Goal: Information Seeking & Learning: Learn about a topic

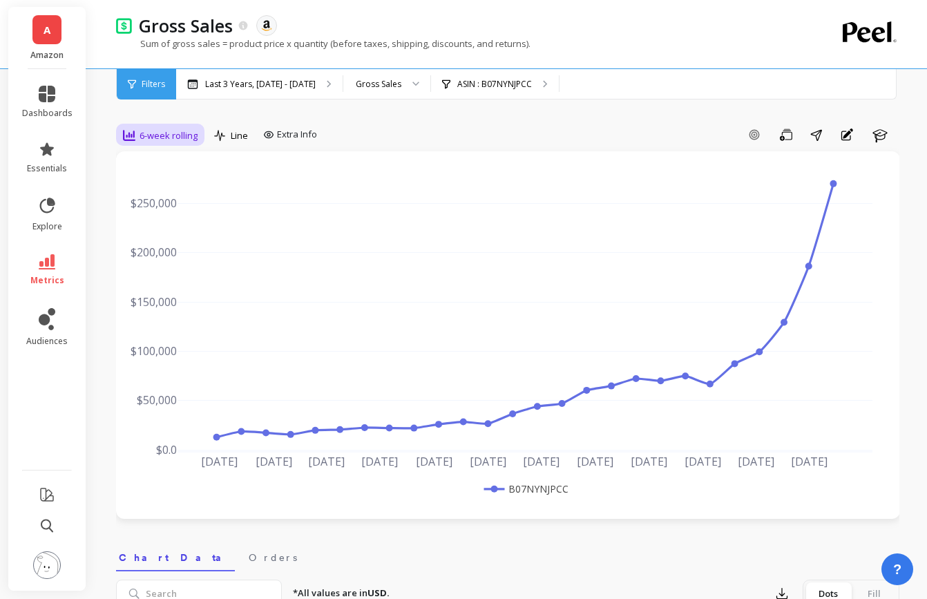
click at [177, 142] on span "6-week rolling" at bounding box center [168, 135] width 58 height 13
click at [342, 95] on div "Last 3 Years, [DATE] - [DATE]" at bounding box center [259, 84] width 166 height 30
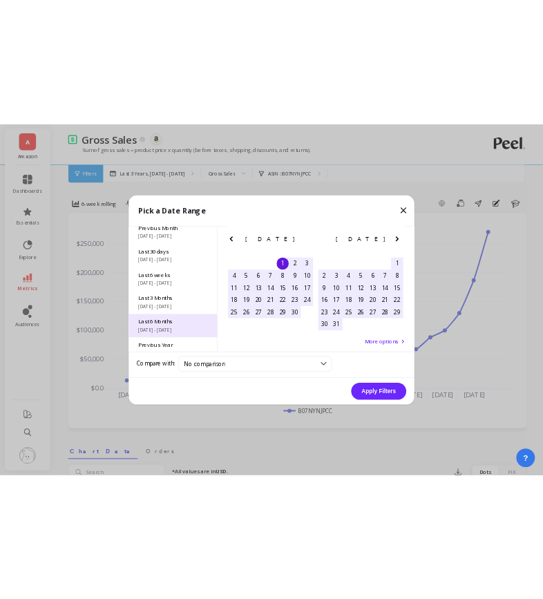
scroll to position [187, 0]
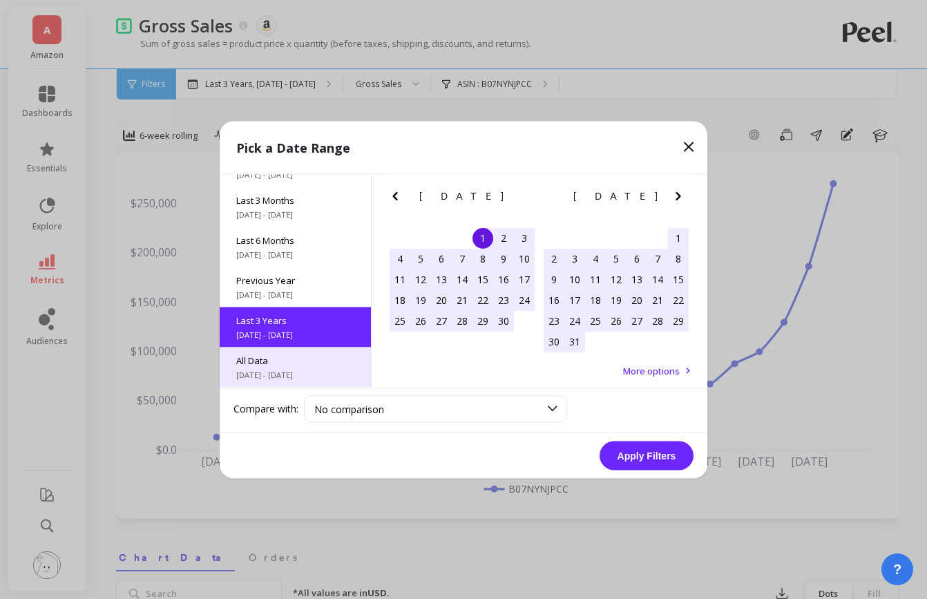
click at [295, 360] on span "All Data" at bounding box center [295, 359] width 118 height 12
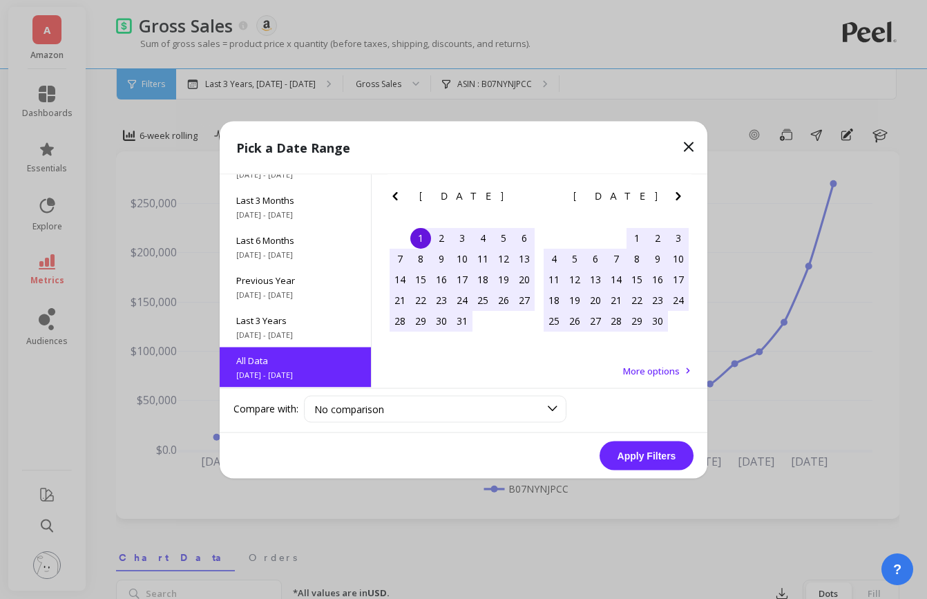
click at [650, 454] on button "Apply Filters" at bounding box center [646, 454] width 94 height 29
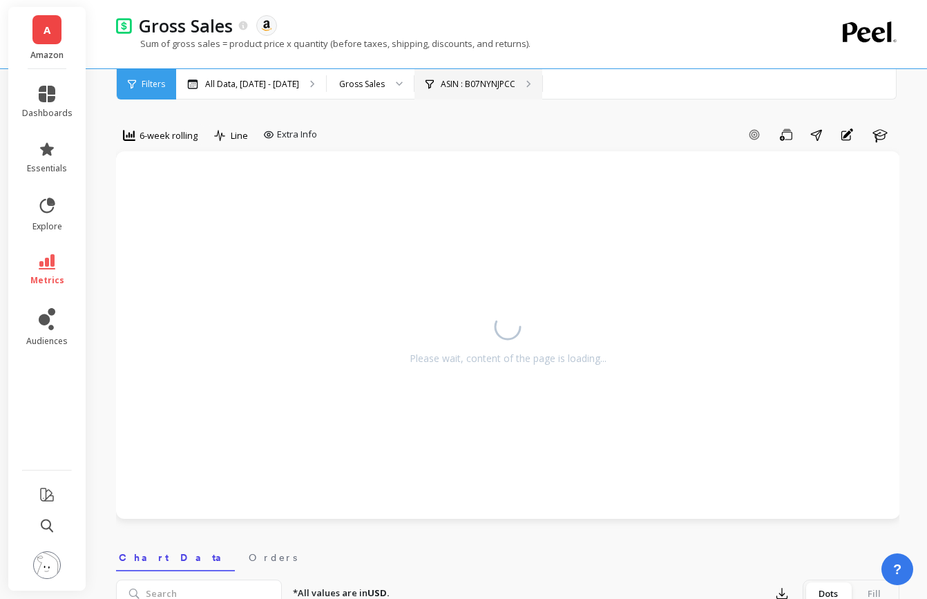
click at [494, 81] on p "ASIN : B07NYNJPCC" at bounding box center [477, 84] width 75 height 11
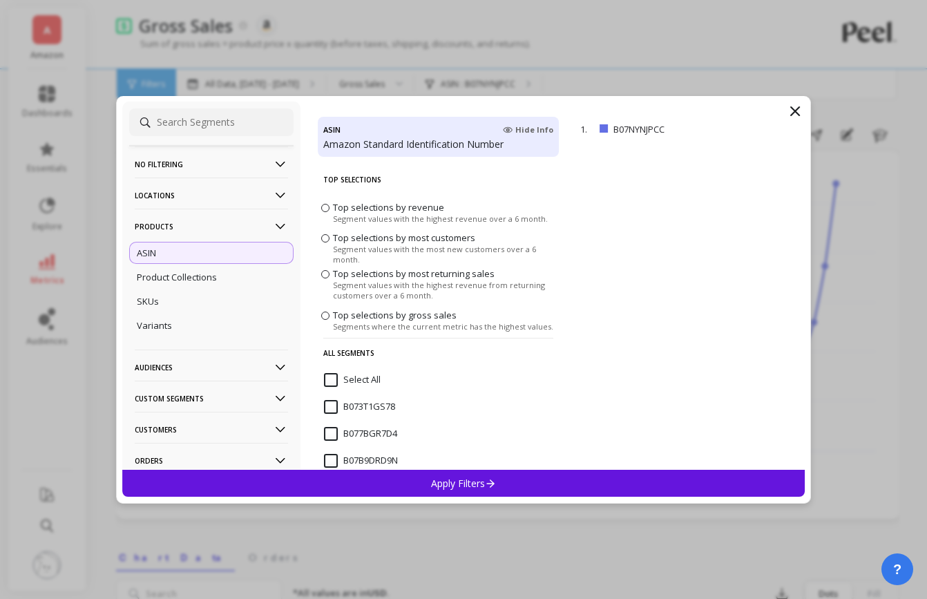
click at [252, 165] on p "No filtering" at bounding box center [211, 163] width 153 height 35
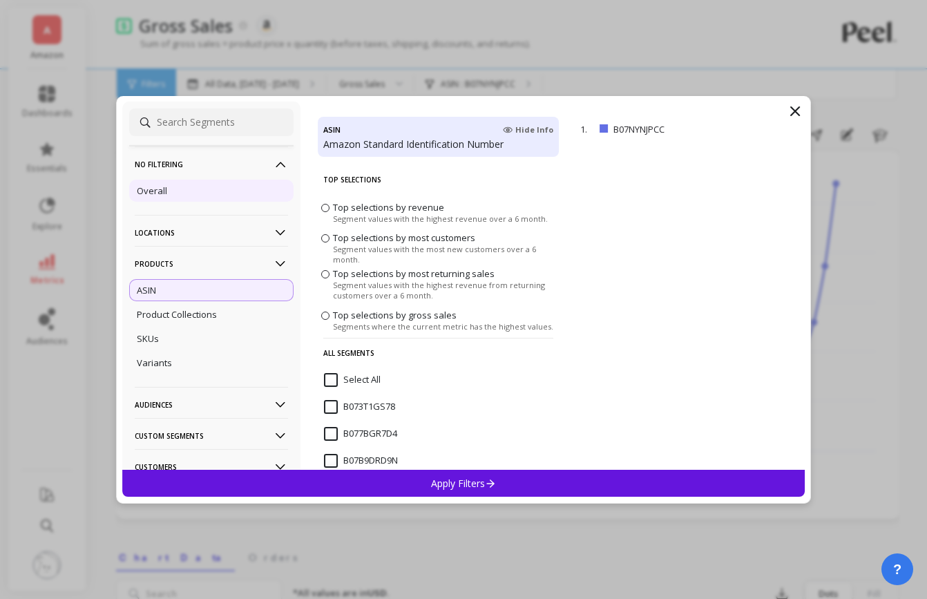
click at [214, 181] on div "Overall" at bounding box center [211, 191] width 164 height 22
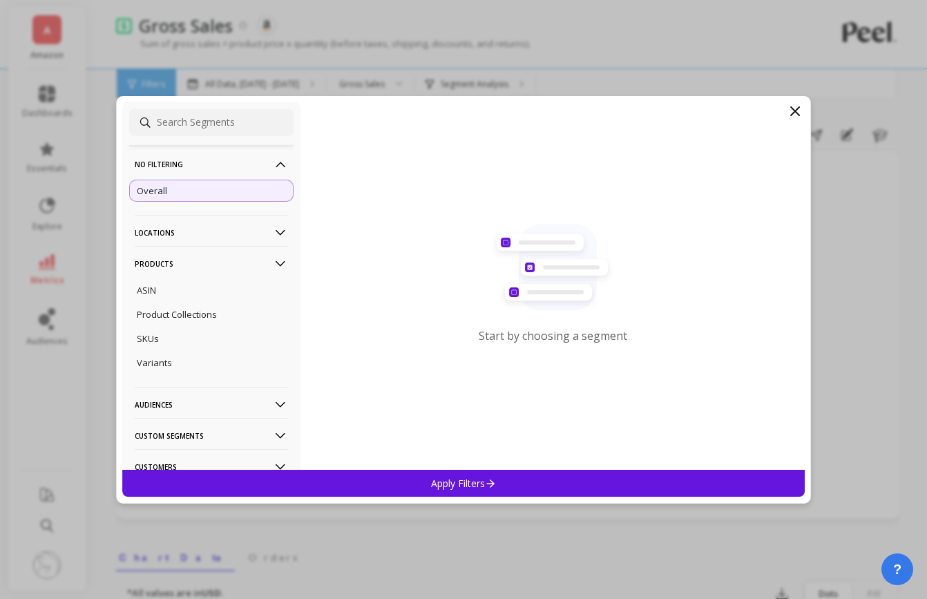
click at [438, 476] on p "Apply Filters" at bounding box center [464, 482] width 66 height 13
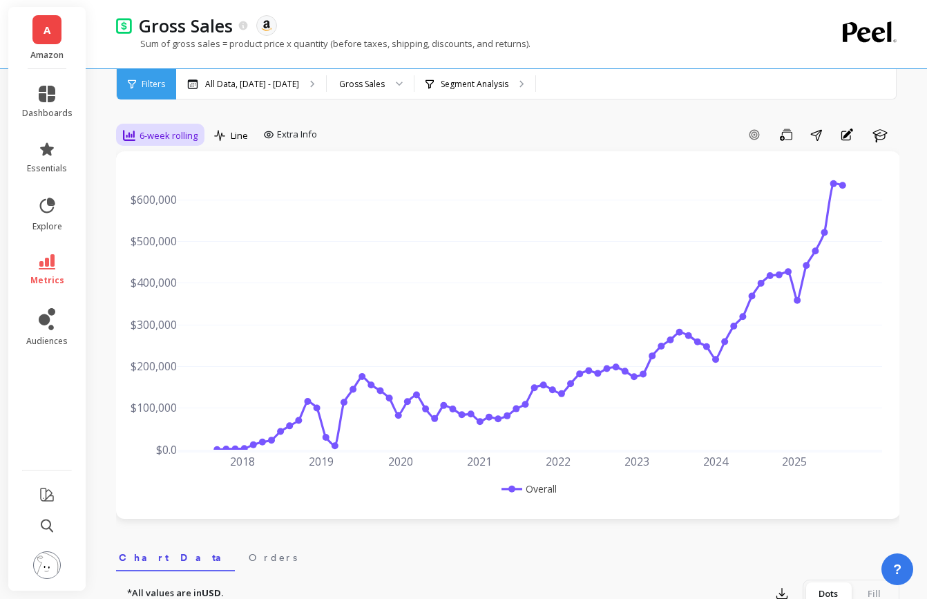
click at [182, 137] on span "6-week rolling" at bounding box center [168, 135] width 58 height 13
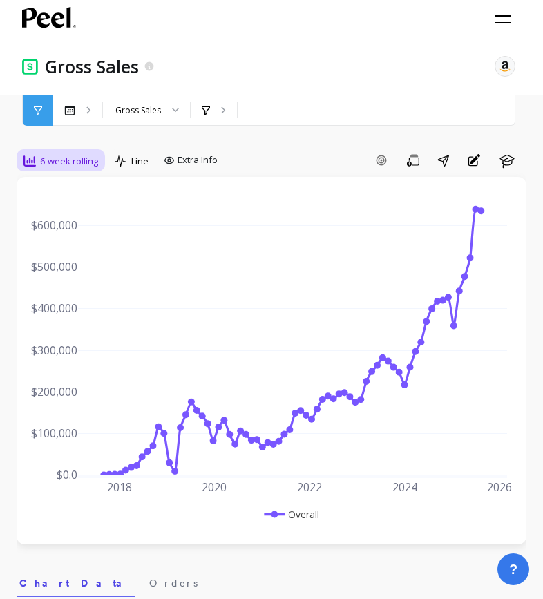
click at [99, 168] on div "6-week rolling" at bounding box center [60, 160] width 83 height 23
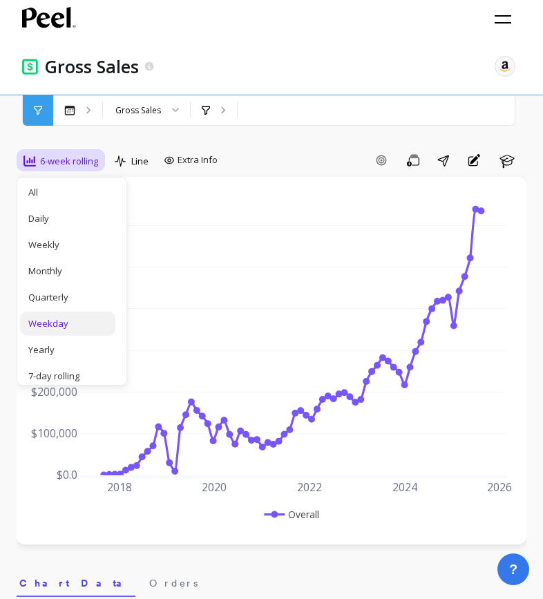
scroll to position [190, 0]
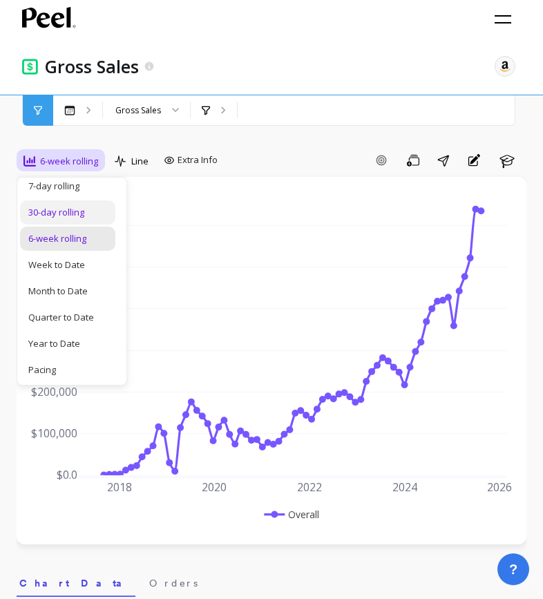
click at [66, 220] on div "30-day rolling" at bounding box center [67, 212] width 95 height 24
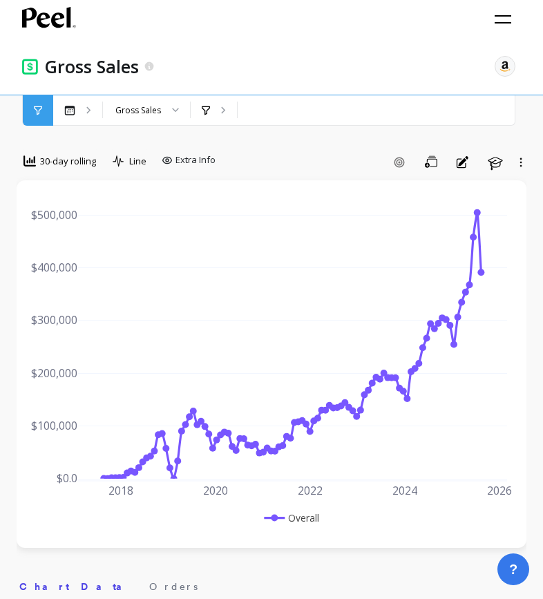
click at [72, 164] on span "30-day rolling" at bounding box center [68, 161] width 56 height 13
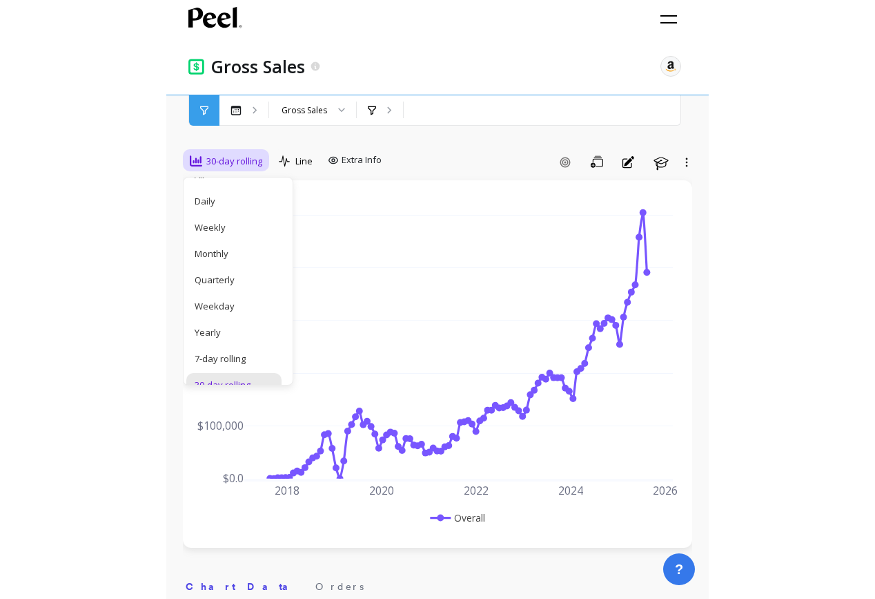
scroll to position [15, 0]
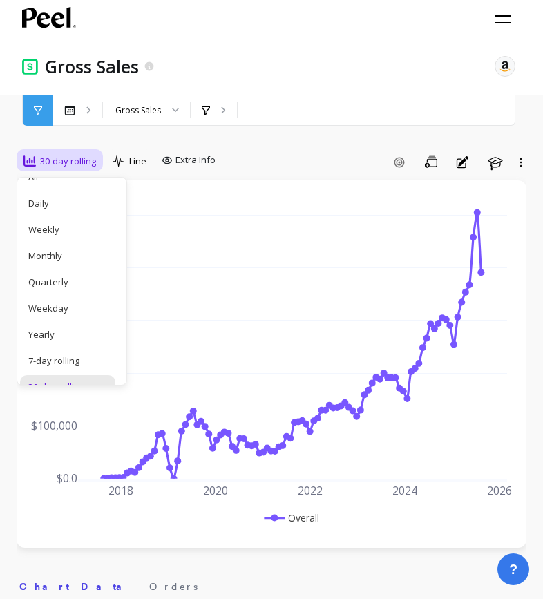
click at [84, 278] on div "Quarterly" at bounding box center [67, 281] width 79 height 13
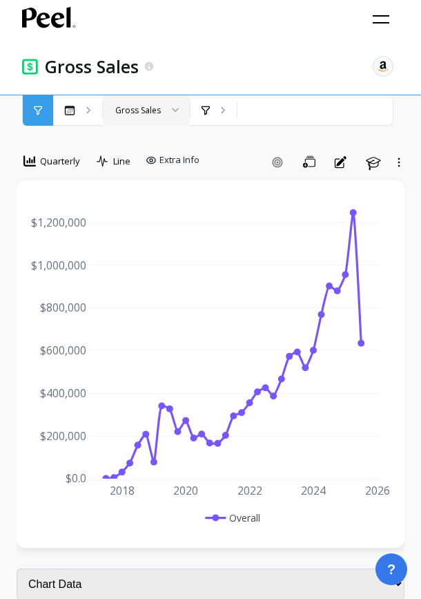
click at [173, 115] on div at bounding box center [170, 110] width 17 height 30
click at [226, 113] on div "Segment Analysis" at bounding box center [214, 110] width 46 height 30
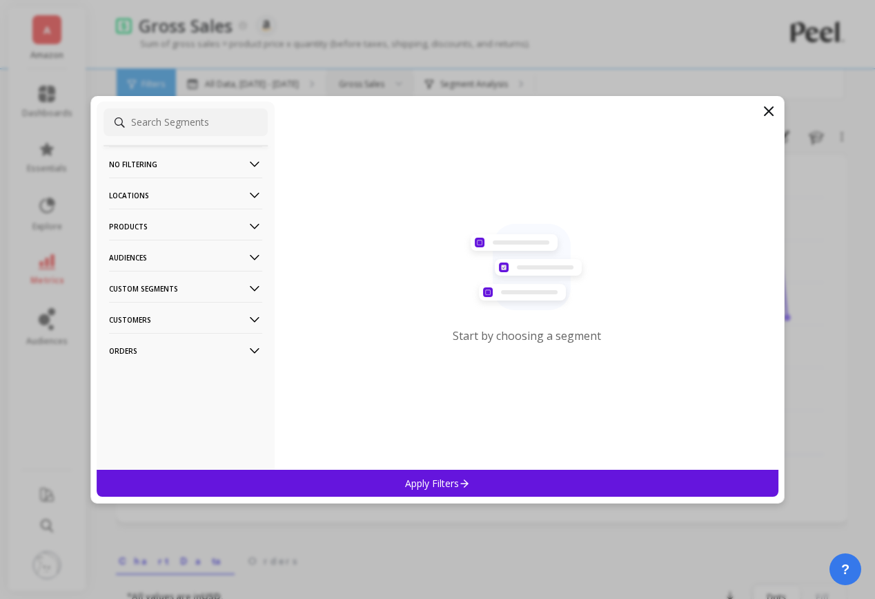
click at [232, 225] on p "Products" at bounding box center [185, 225] width 153 height 35
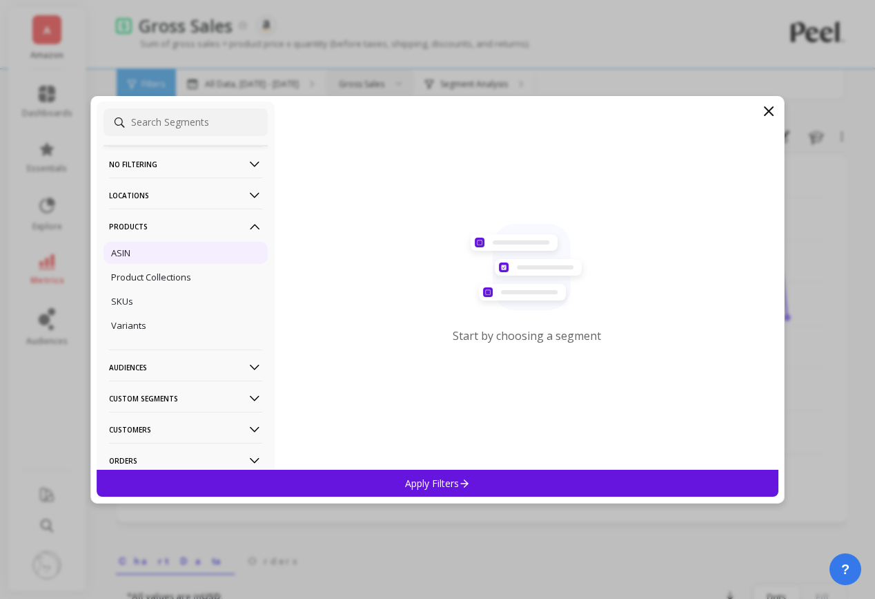
click at [211, 253] on div "ASIN" at bounding box center [186, 253] width 164 height 22
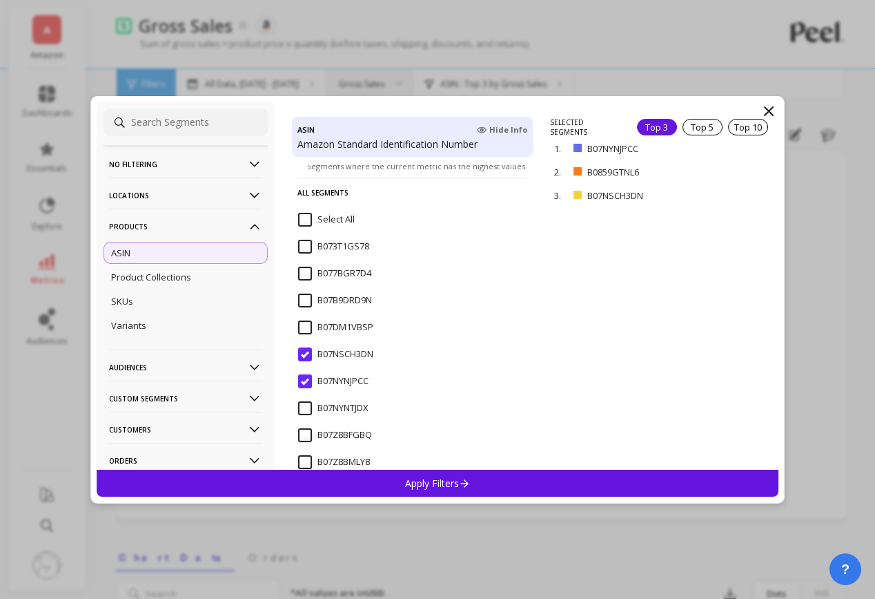
scroll to position [214, 0]
click at [308, 301] on input "B07NSCH3DN" at bounding box center [335, 300] width 75 height 14
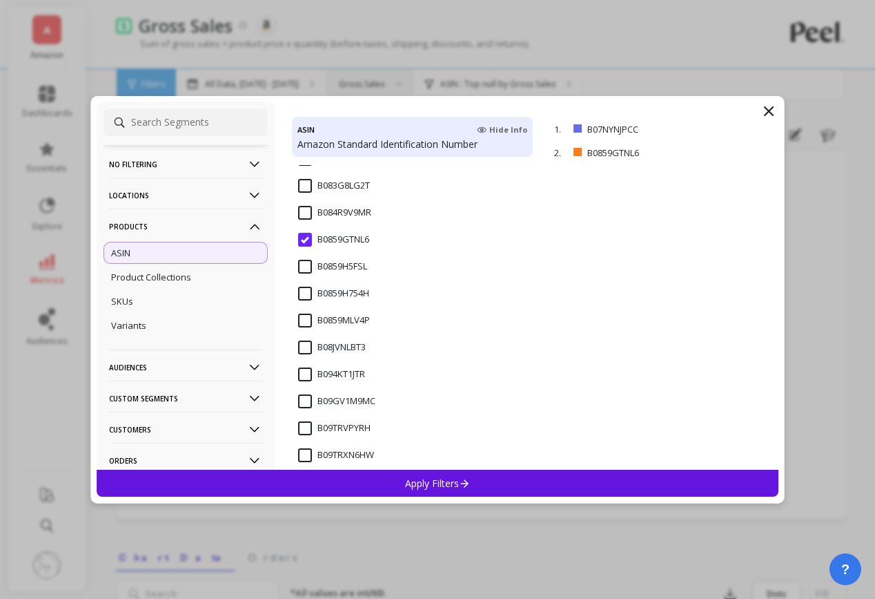
scroll to position [523, 0]
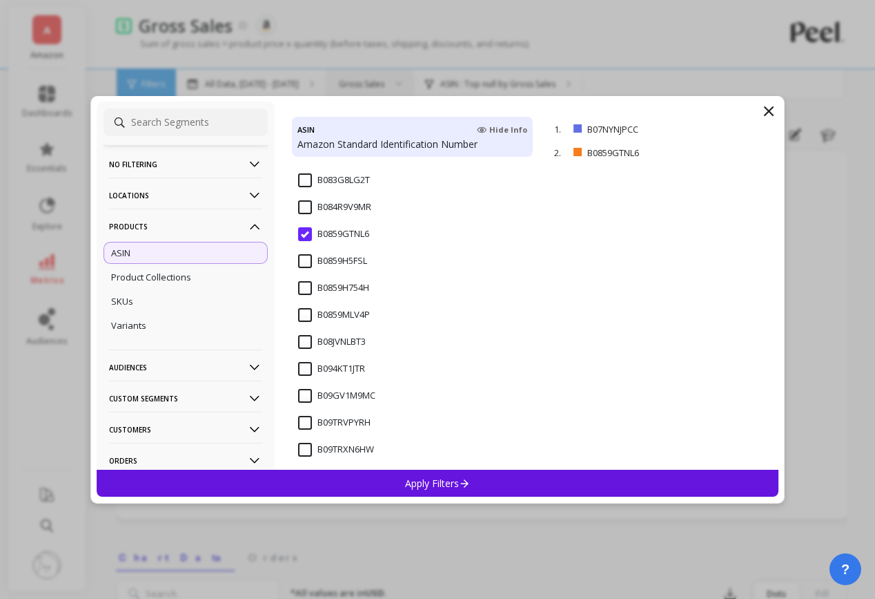
click at [309, 237] on input "B0859GTNL6" at bounding box center [333, 234] width 71 height 14
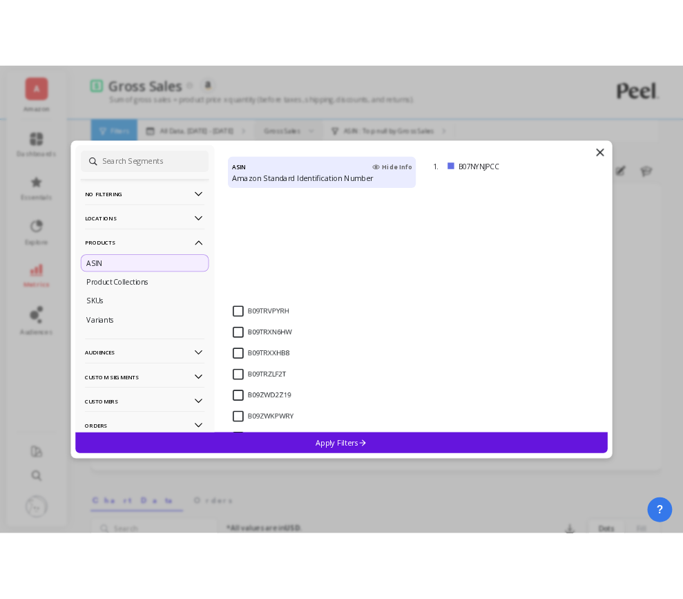
scroll to position [795, 0]
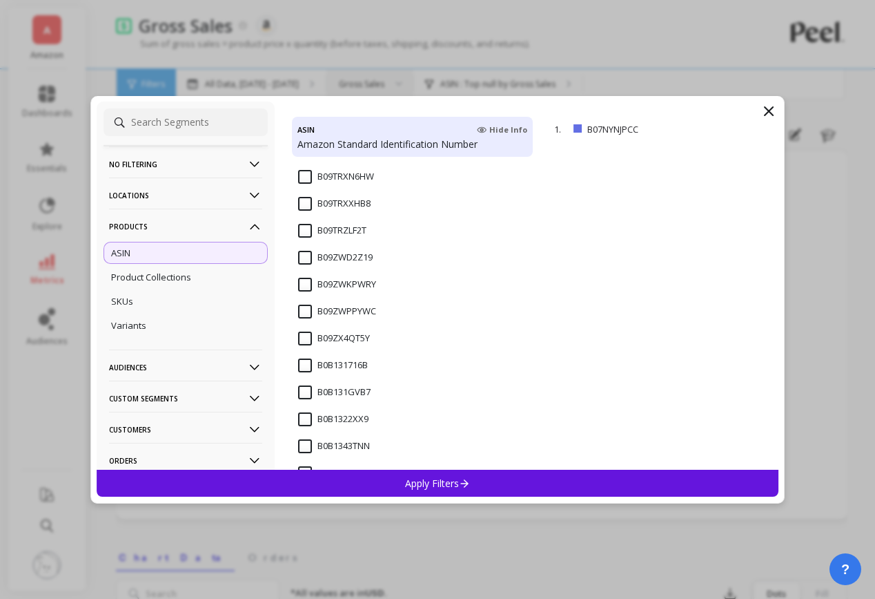
click at [367, 483] on div "Apply Filters" at bounding box center [438, 482] width 682 height 27
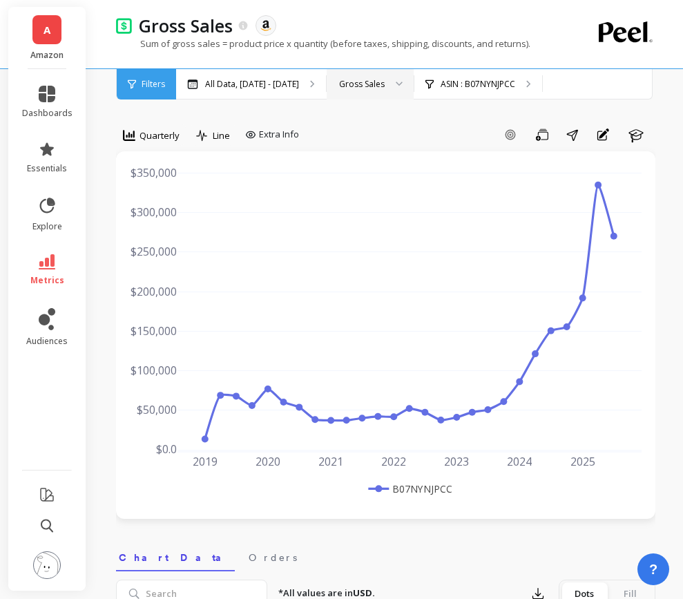
drag, startPoint x: 435, startPoint y: 14, endPoint x: 31, endPoint y: 82, distance: 409.6
